Goal: Find specific page/section: Find specific page/section

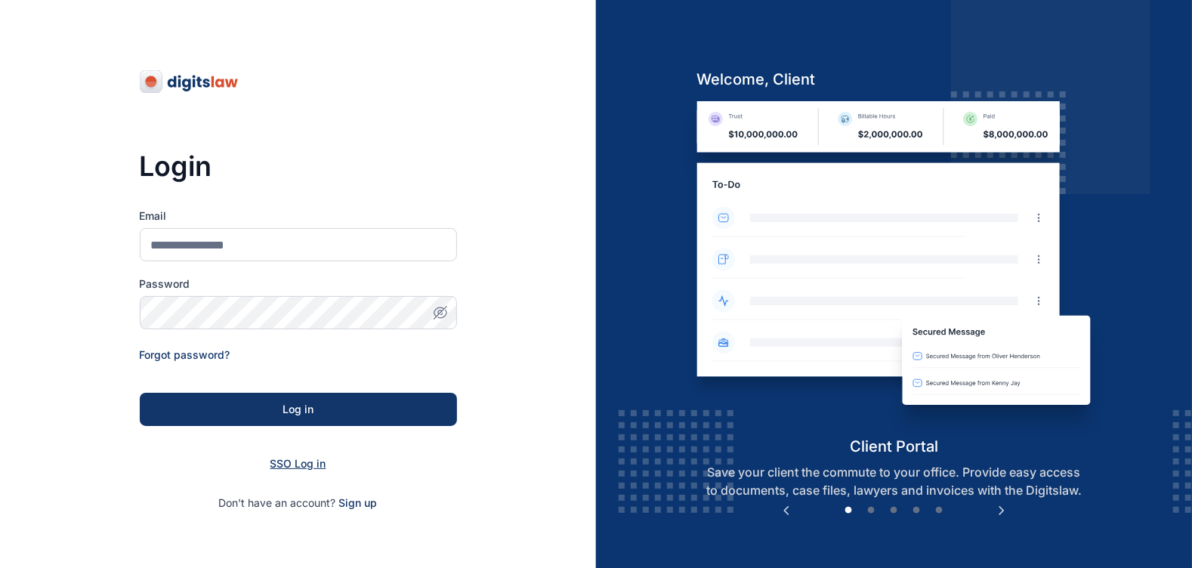
click at [313, 461] on span "SSO Log in" at bounding box center [299, 463] width 56 height 13
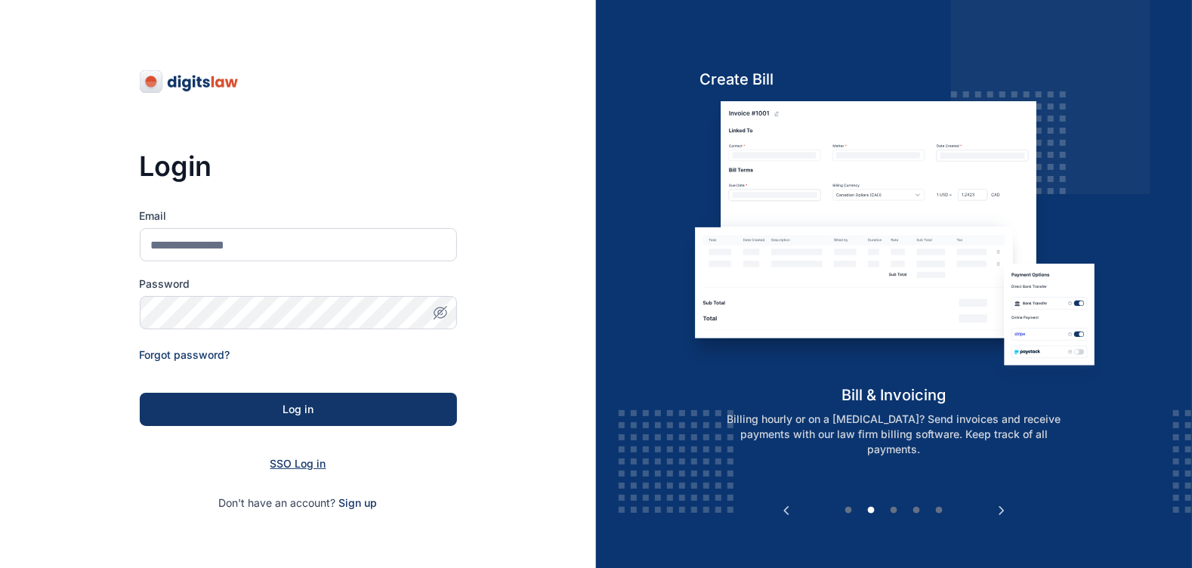
click at [314, 465] on span "SSO Log in" at bounding box center [299, 463] width 56 height 13
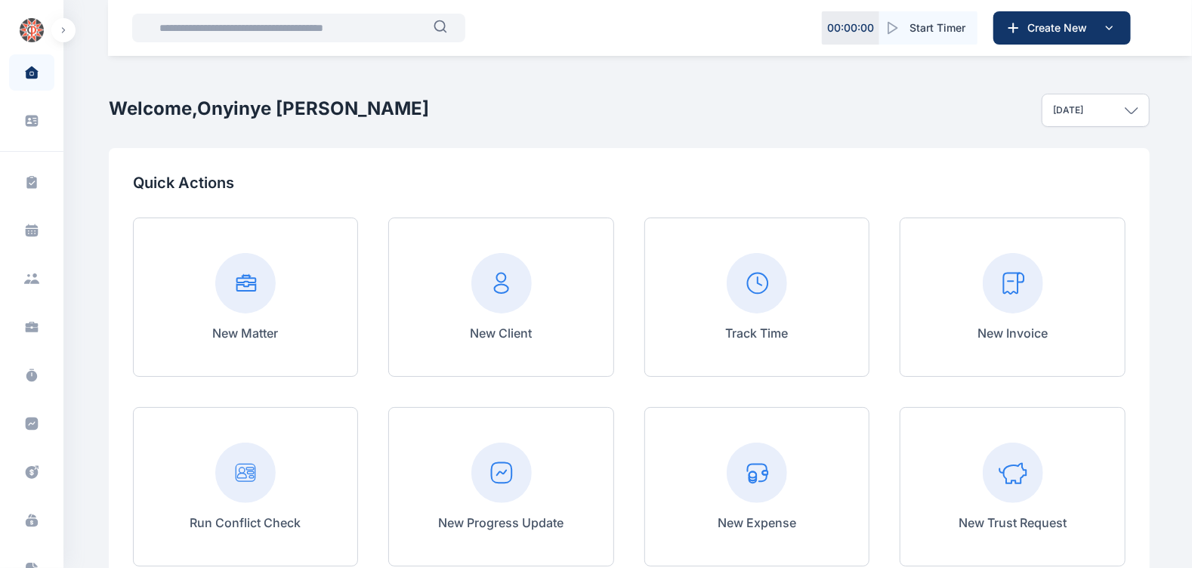
click at [317, 32] on input "text" at bounding box center [291, 28] width 283 height 30
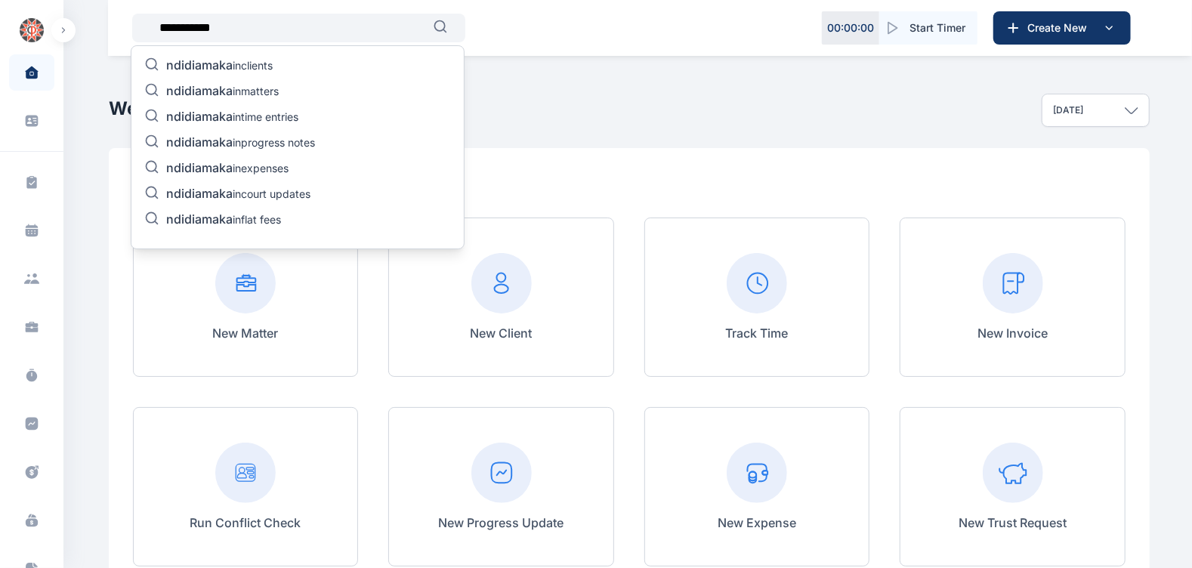
type input "**********"
click at [253, 97] on p "ndidiamaka in matters" at bounding box center [222, 92] width 113 height 18
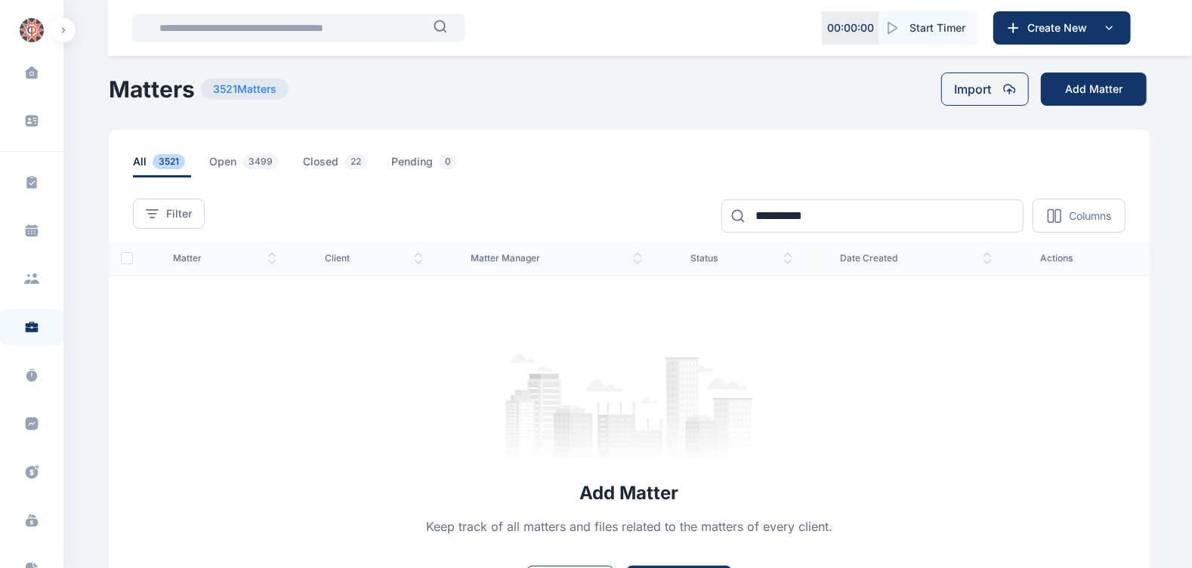
click at [203, 27] on input "text" at bounding box center [291, 28] width 283 height 30
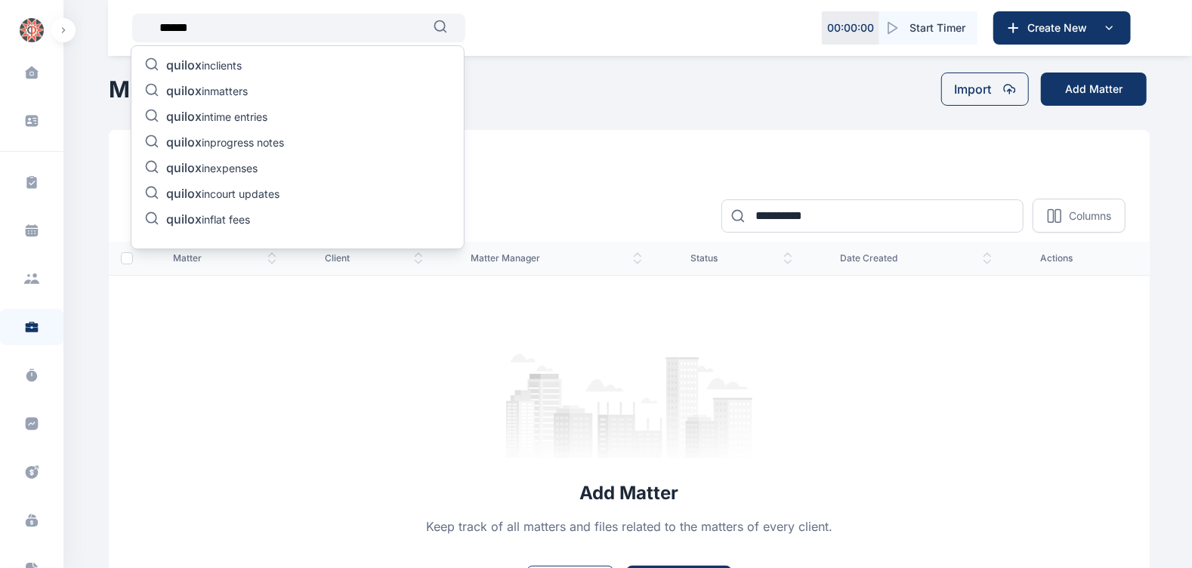
type input "******"
click at [200, 86] on span "quilox" at bounding box center [184, 90] width 36 height 15
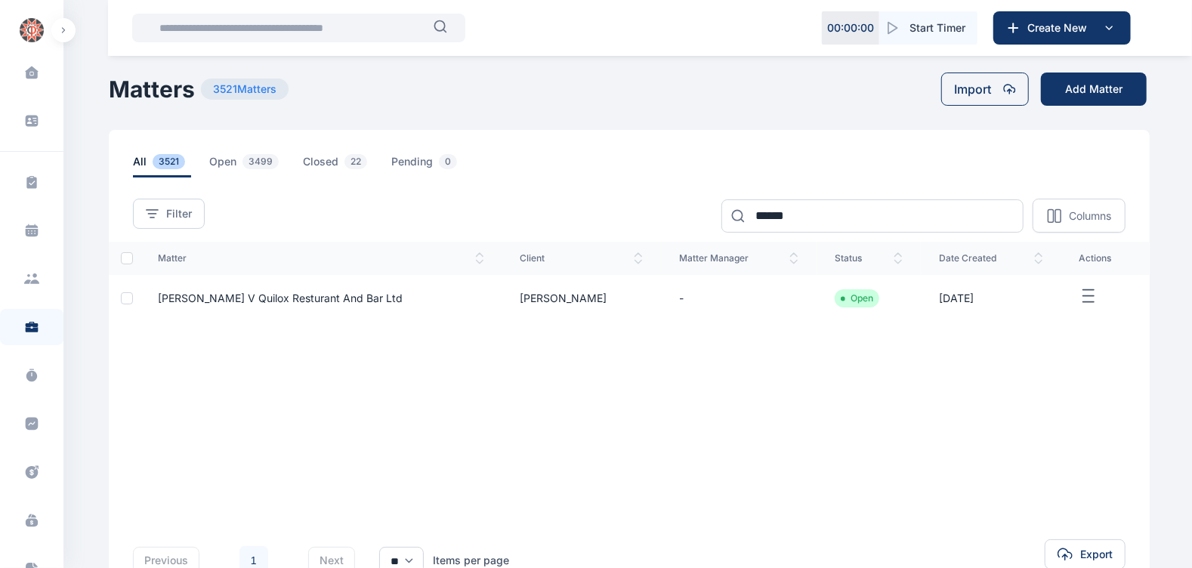
click at [374, 301] on span "[PERSON_NAME] V Quilox Resturant And Bar Ltd" at bounding box center [280, 298] width 245 height 13
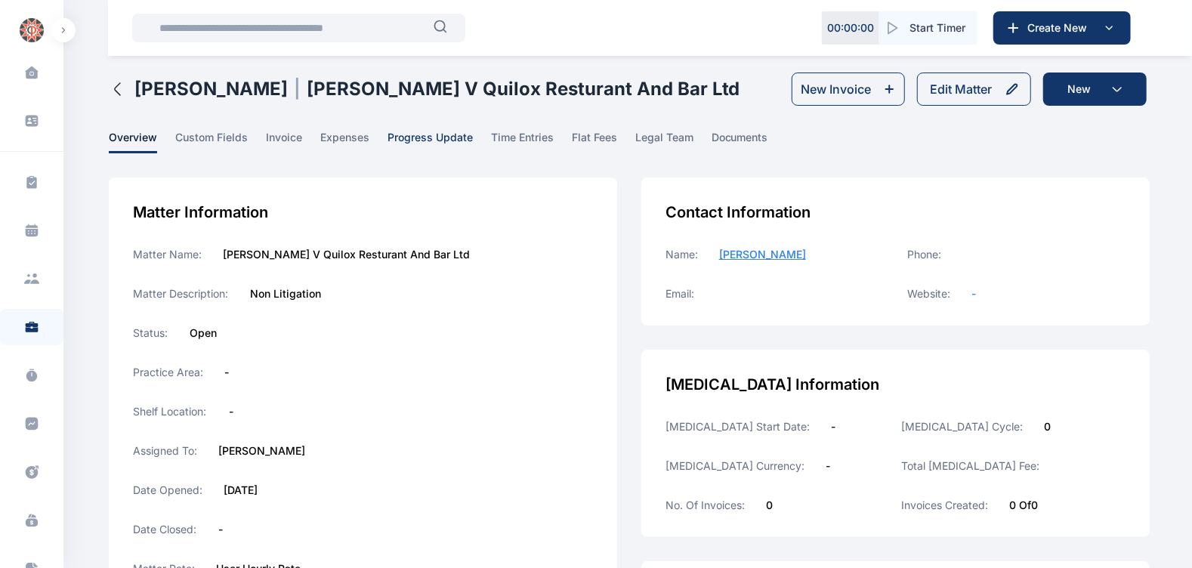
click at [450, 153] on span "progress update" at bounding box center [430, 141] width 85 height 23
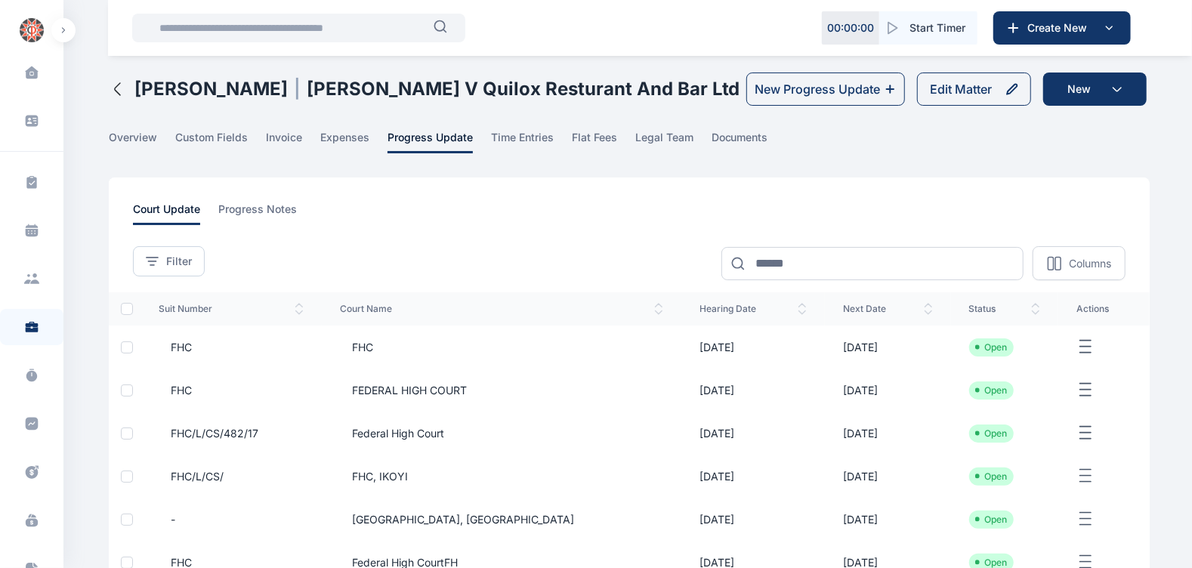
click at [187, 355] on span "FHC" at bounding box center [175, 347] width 33 height 15
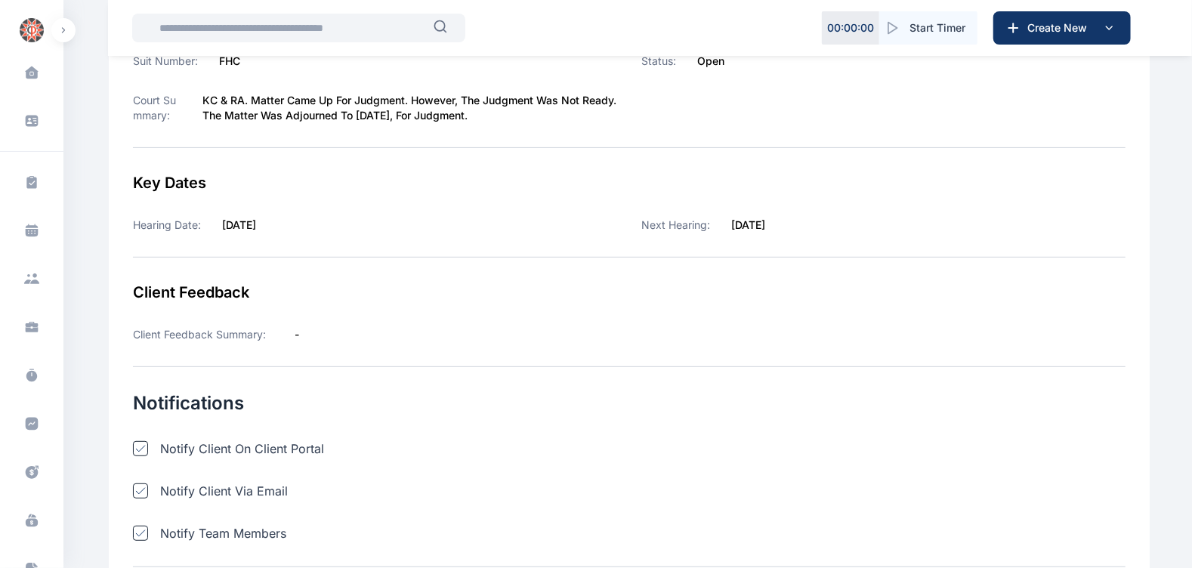
scroll to position [283, 0]
click at [228, 14] on input "text" at bounding box center [291, 28] width 283 height 30
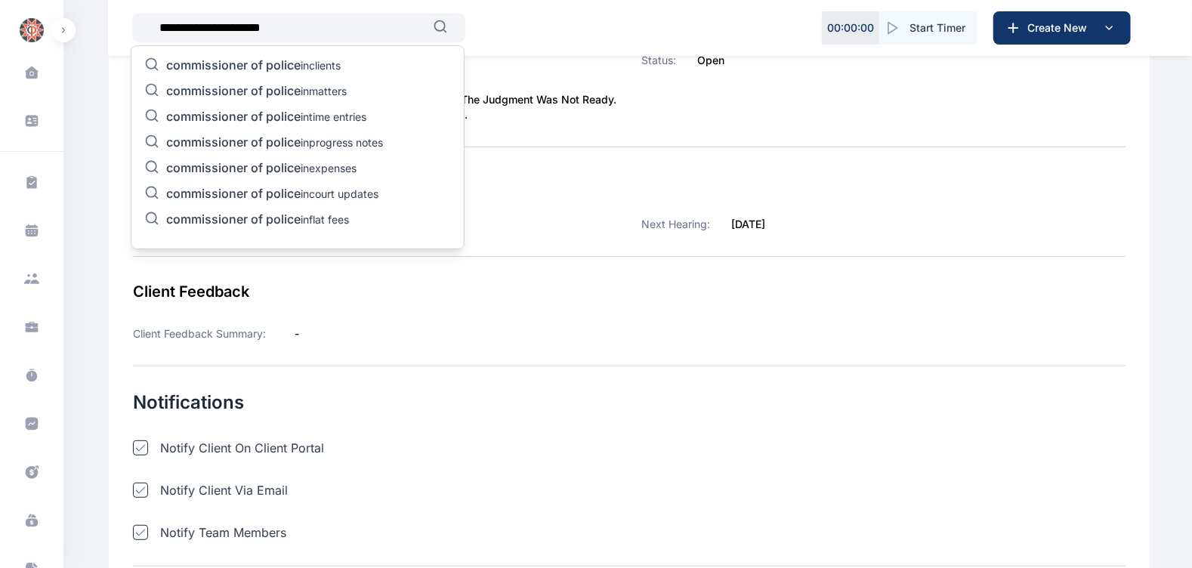
type input "**********"
click at [282, 90] on span "commissioner of police" at bounding box center [233, 90] width 134 height 15
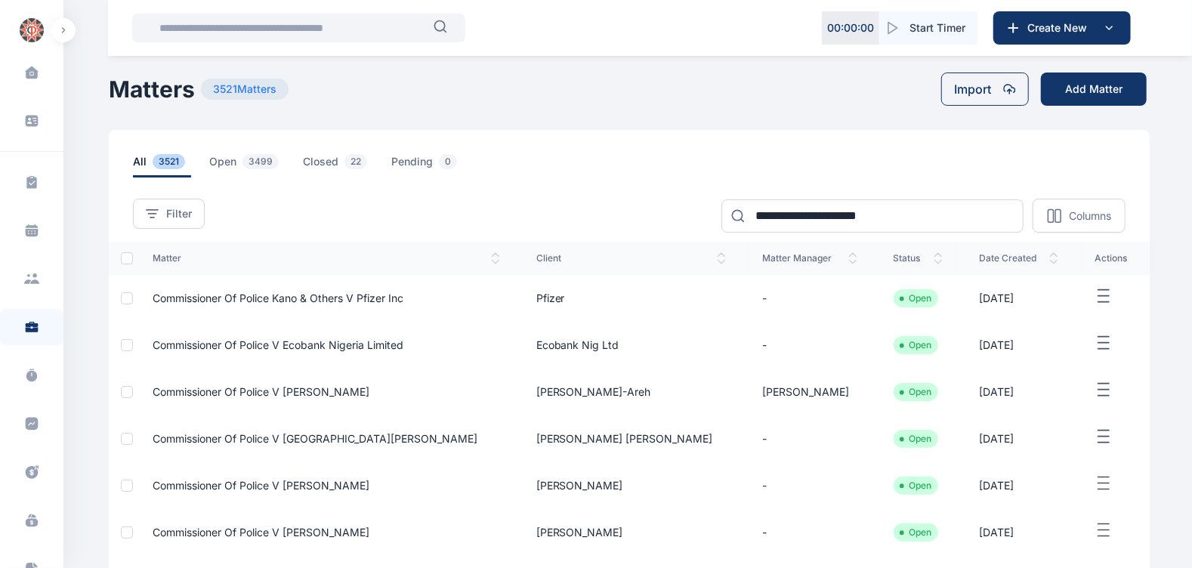
click at [254, 34] on input "text" at bounding box center [291, 28] width 283 height 30
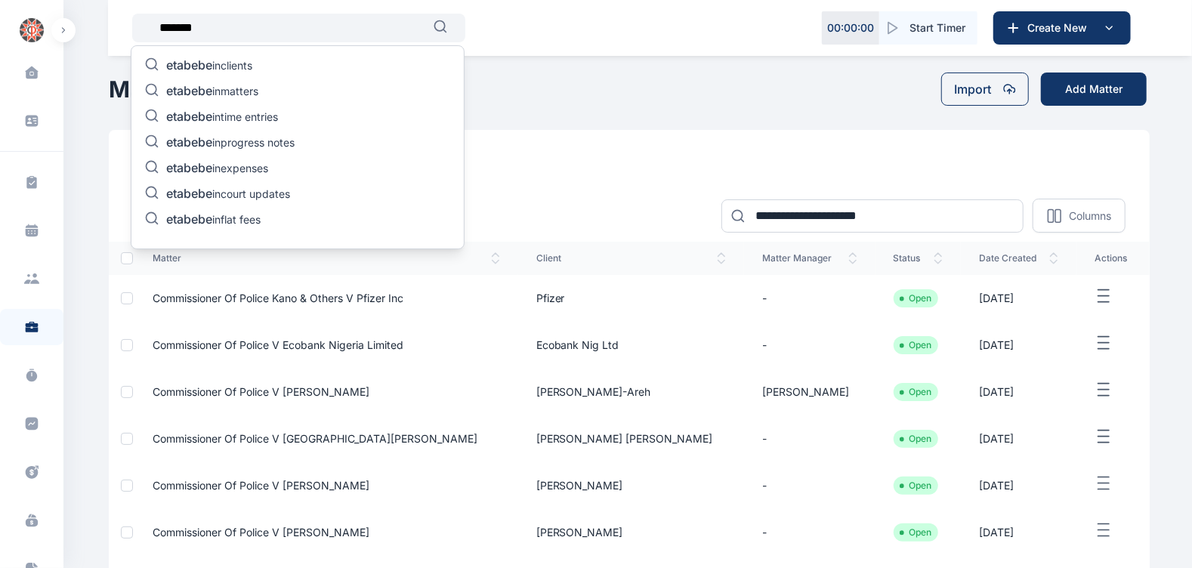
type input "*******"
click at [244, 94] on p "etabebe in matters" at bounding box center [212, 92] width 92 height 18
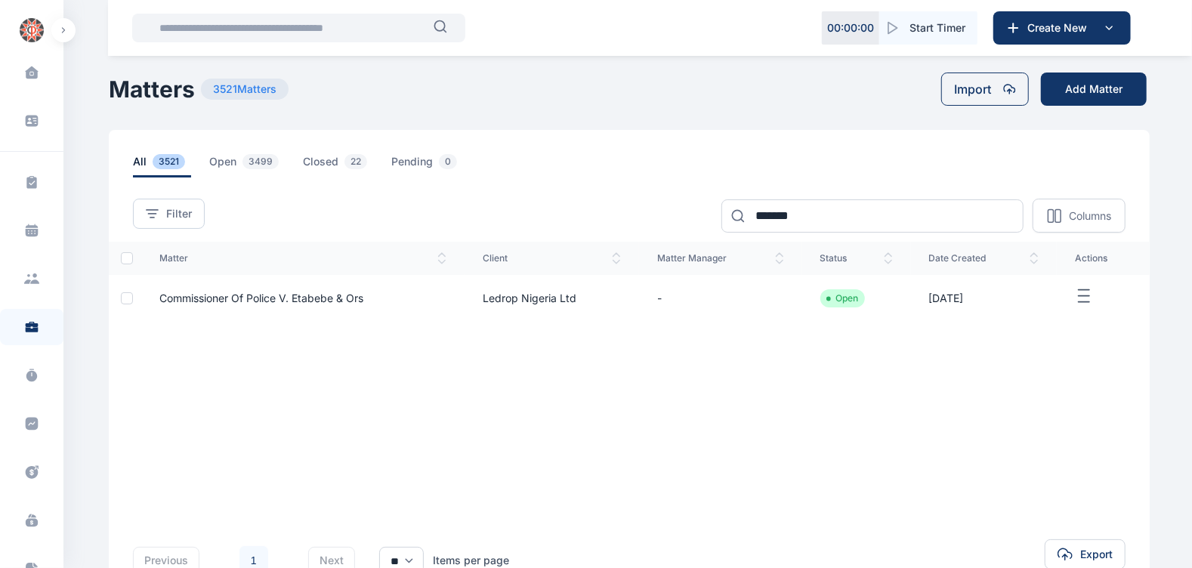
click at [339, 298] on span "Commissioner Of Police V. Etabebe & Ors" at bounding box center [261, 298] width 204 height 13
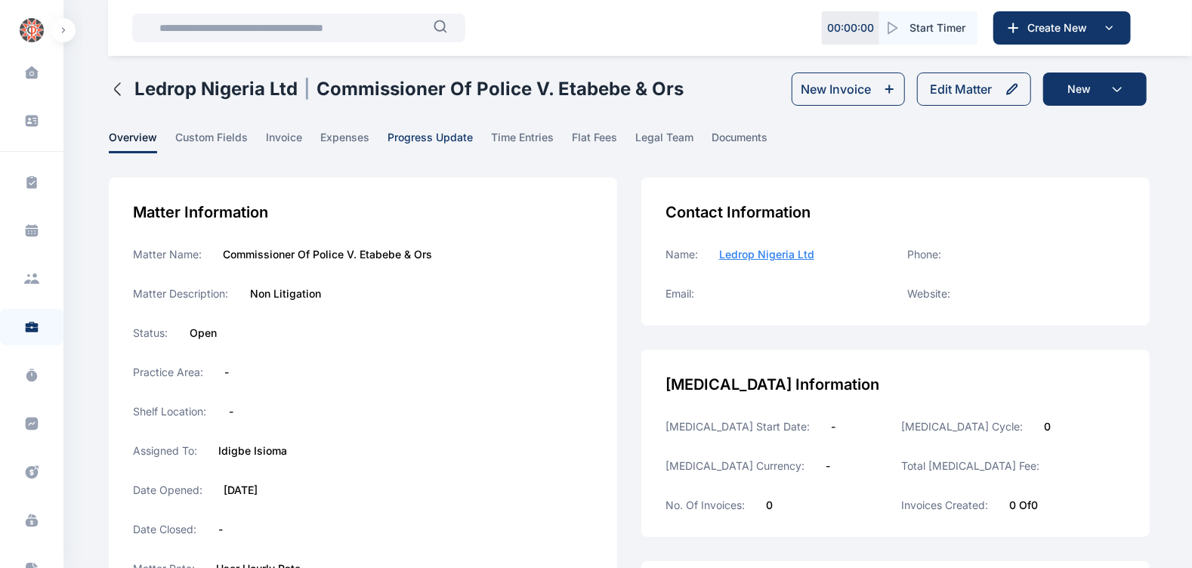
click at [442, 134] on span "progress update" at bounding box center [430, 141] width 85 height 23
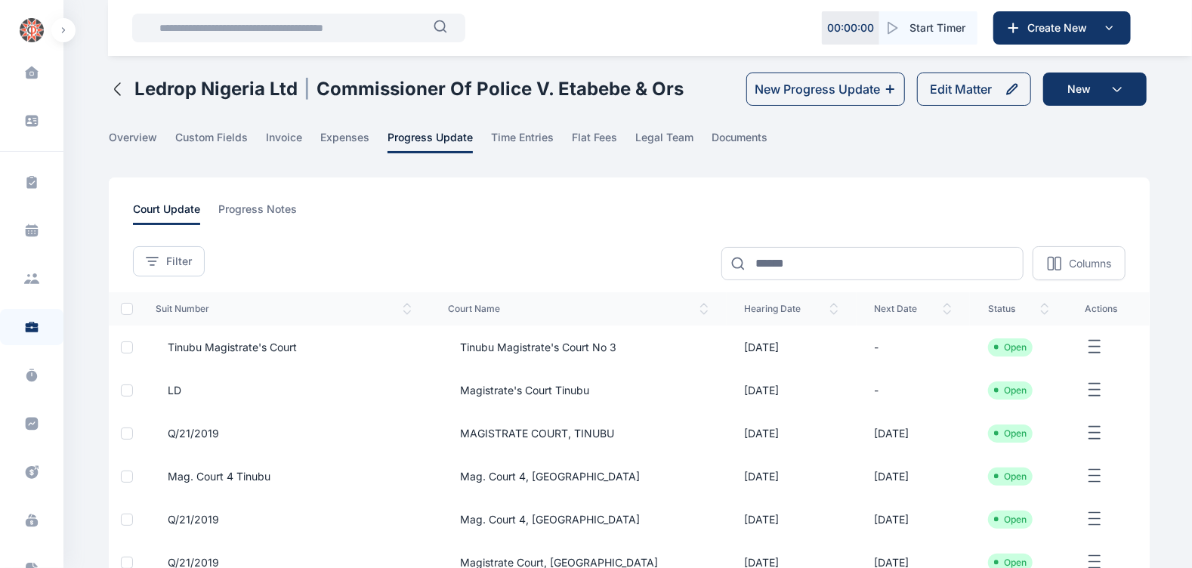
click at [285, 22] on input "text" at bounding box center [291, 28] width 283 height 30
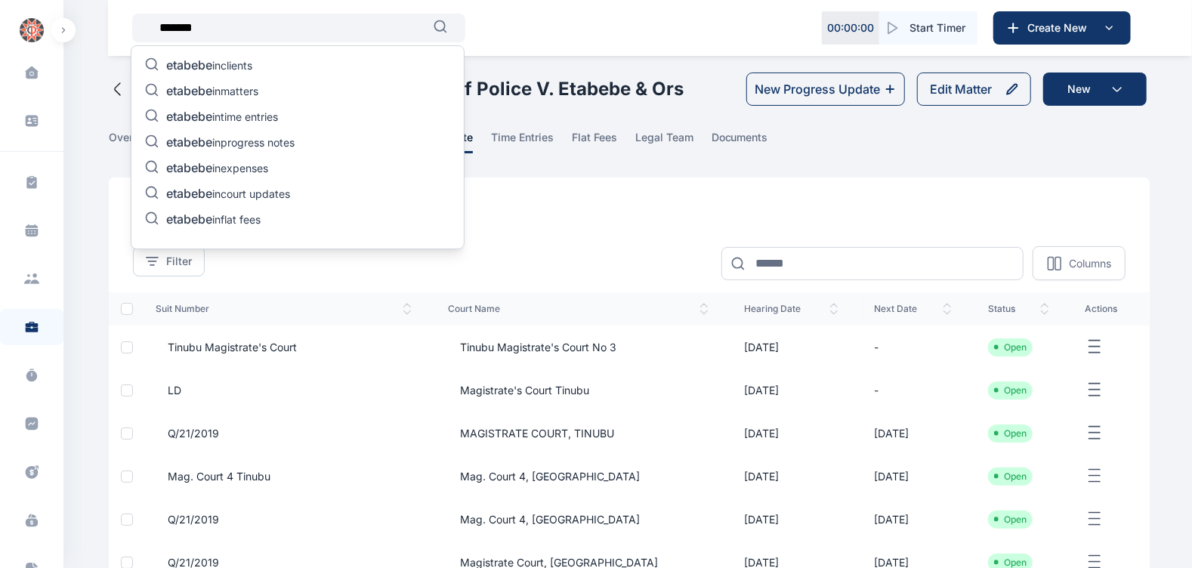
type input "*******"
click at [215, 88] on p "etabebe in matters" at bounding box center [212, 92] width 92 height 18
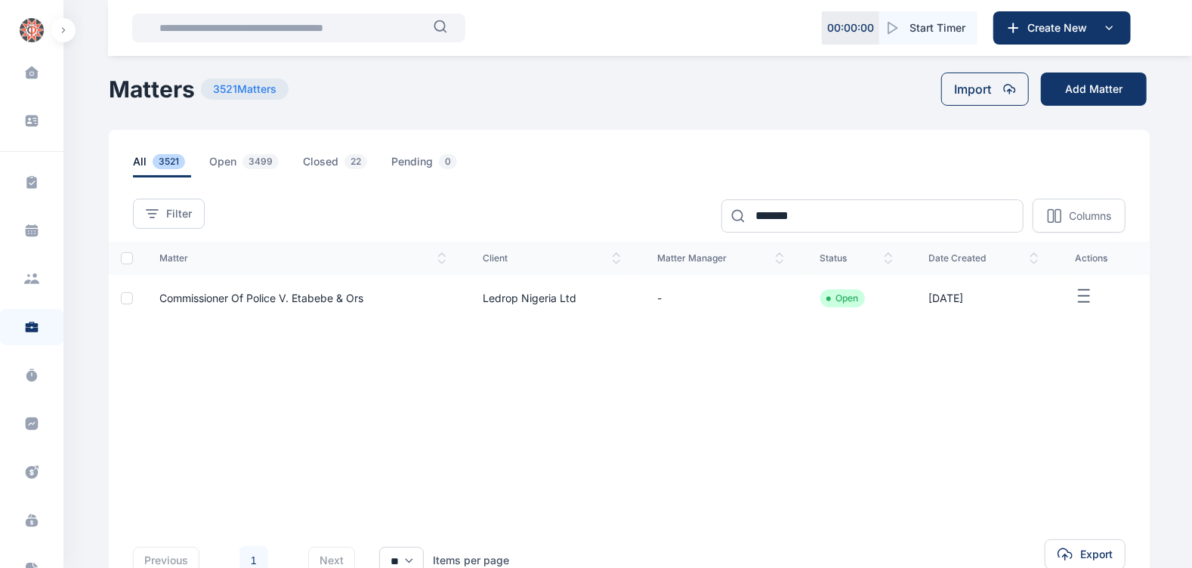
click at [335, 300] on span "Commissioner Of Police V. Etabebe & Ors" at bounding box center [261, 298] width 204 height 13
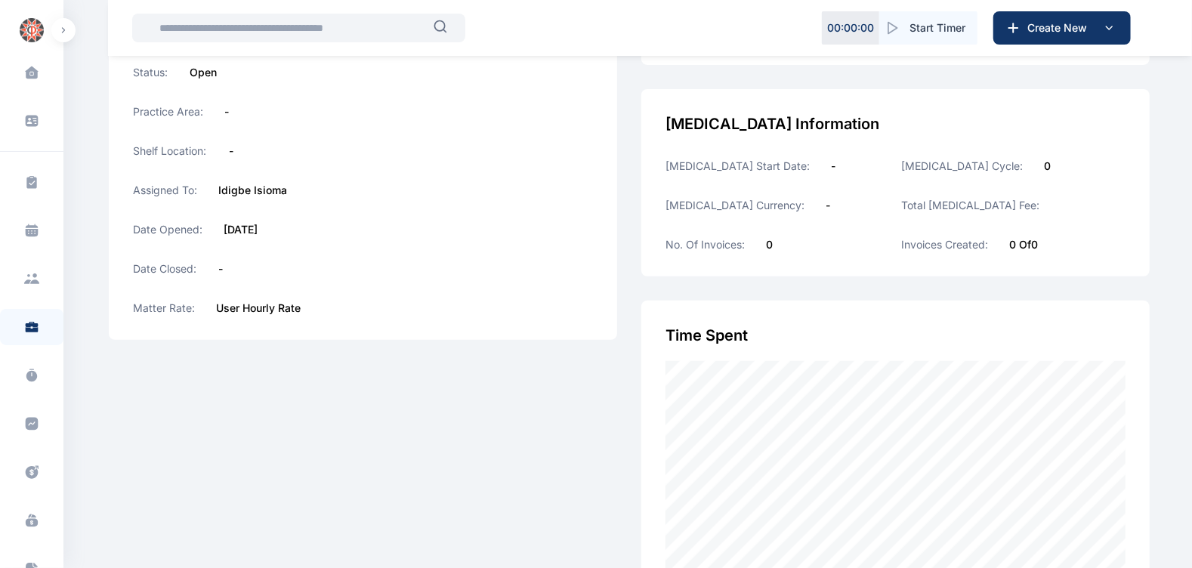
scroll to position [348, 0]
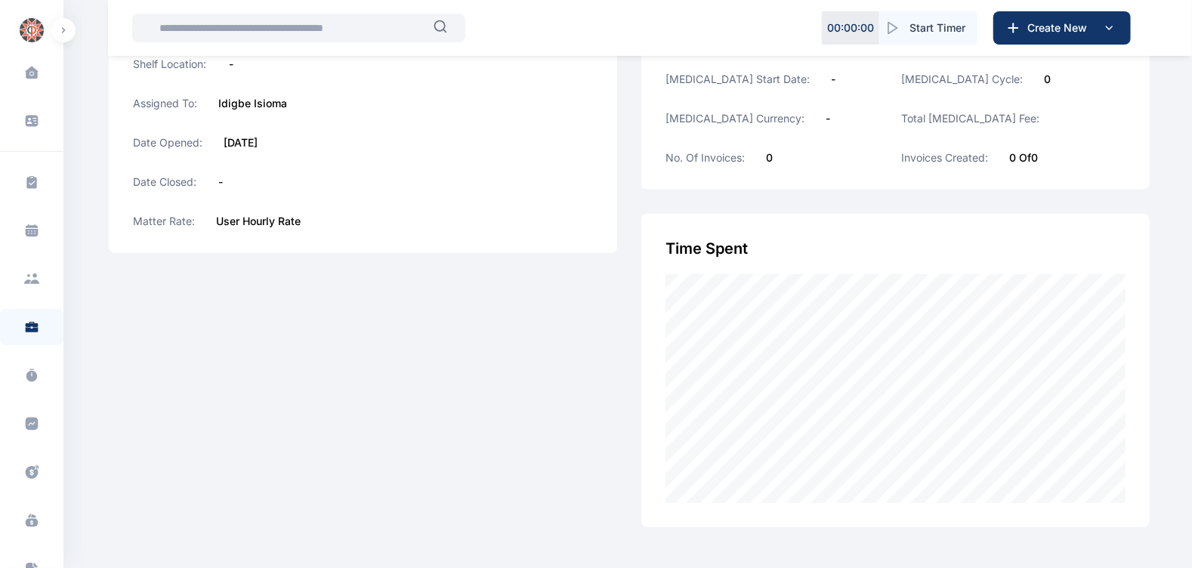
click at [627, 349] on div "Matter Information Matter Name: Commissioner Of Police V. Etabebe & Ors Matter …" at bounding box center [629, 178] width 1041 height 697
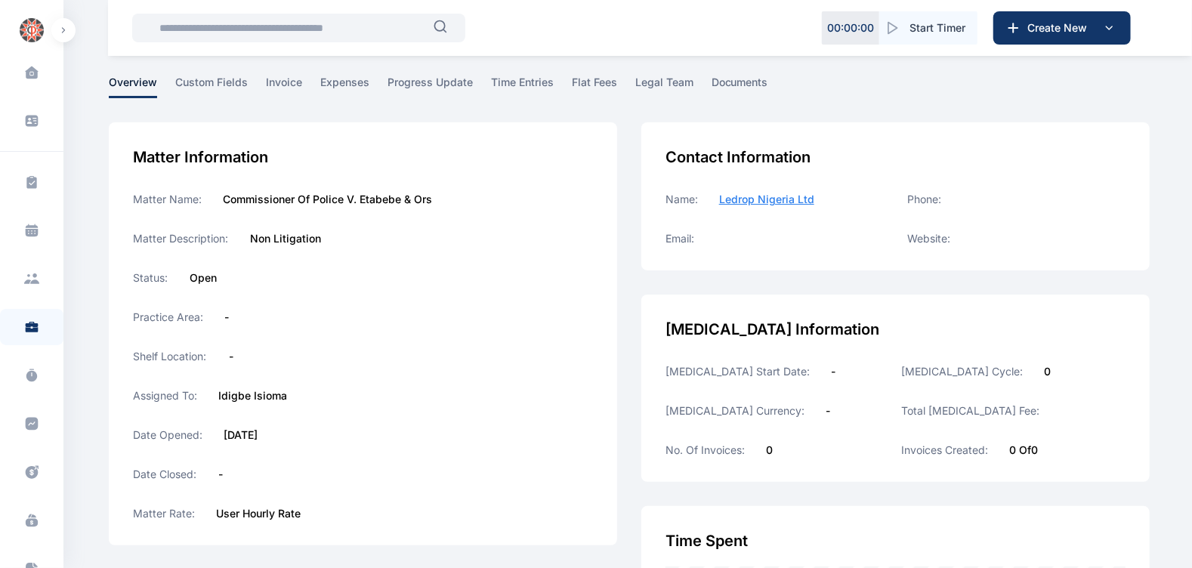
scroll to position [0, 0]
